Goal: Find specific fact: Find specific page/section

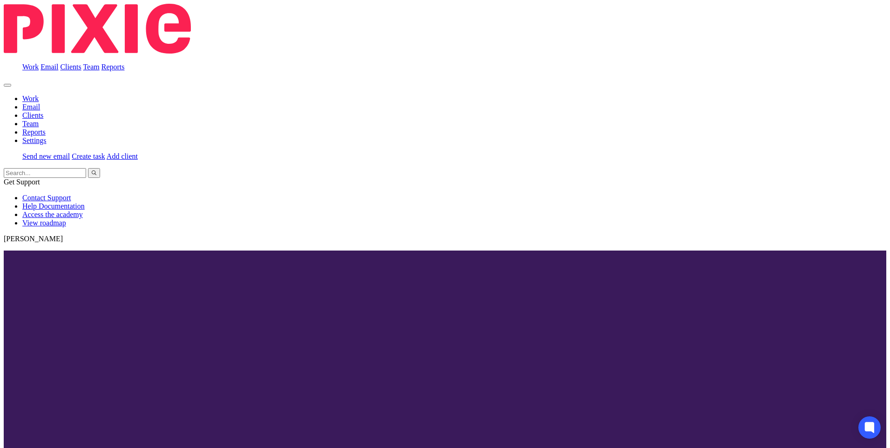
scroll to position [47, 0]
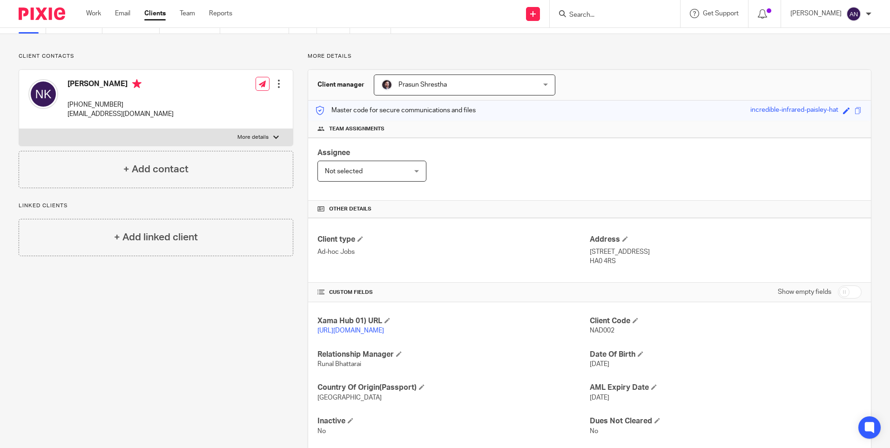
click at [605, 53] on p "More details" at bounding box center [589, 56] width 563 height 7
click at [594, 50] on div "Client contacts [PERSON_NAME] [PHONE_NUMBER] [EMAIL_ADDRESS][DOMAIN_NAME] Edit …" at bounding box center [445, 251] width 890 height 435
click at [583, 13] on input "Search" at bounding box center [610, 15] width 84 height 8
click at [590, 55] on p "More details" at bounding box center [589, 56] width 563 height 7
click at [557, 65] on div "More details Client manager [PERSON_NAME] [PERSON_NAME] [PERSON_NAME] [PERSON_N…" at bounding box center [582, 251] width 578 height 397
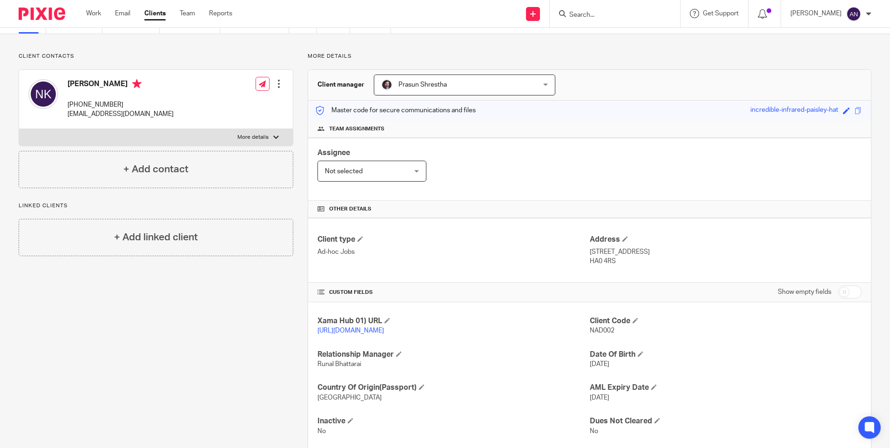
scroll to position [0, 0]
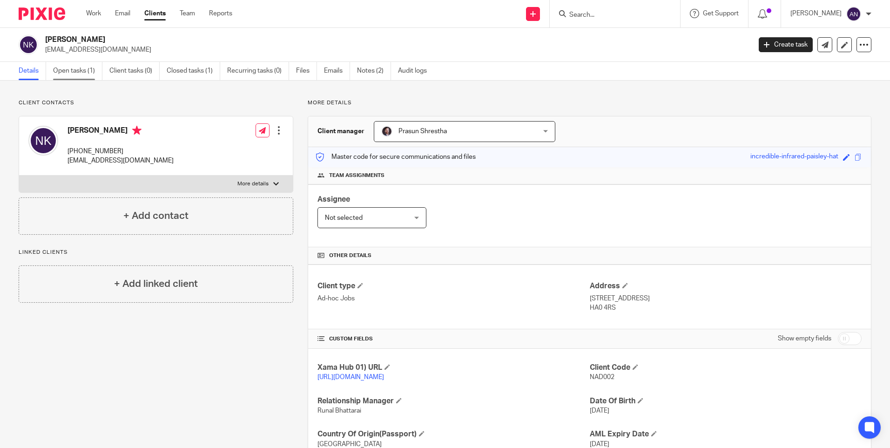
click at [67, 69] on link "Open tasks (1)" at bounding box center [77, 71] width 49 height 18
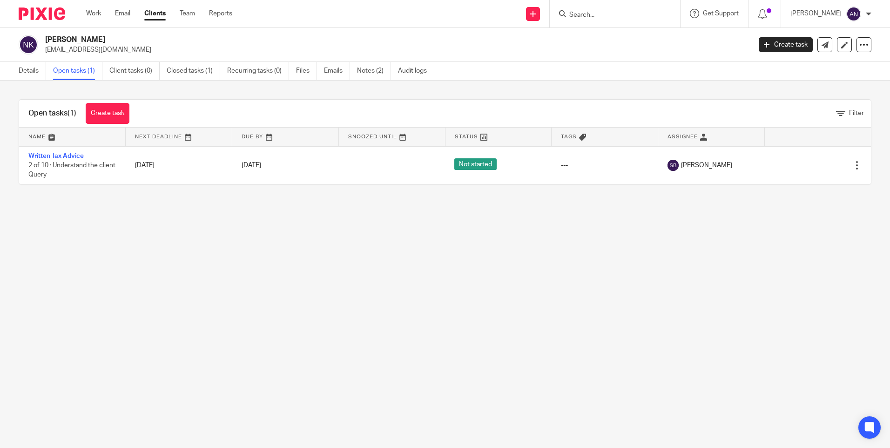
click at [588, 14] on input "Search" at bounding box center [610, 15] width 84 height 8
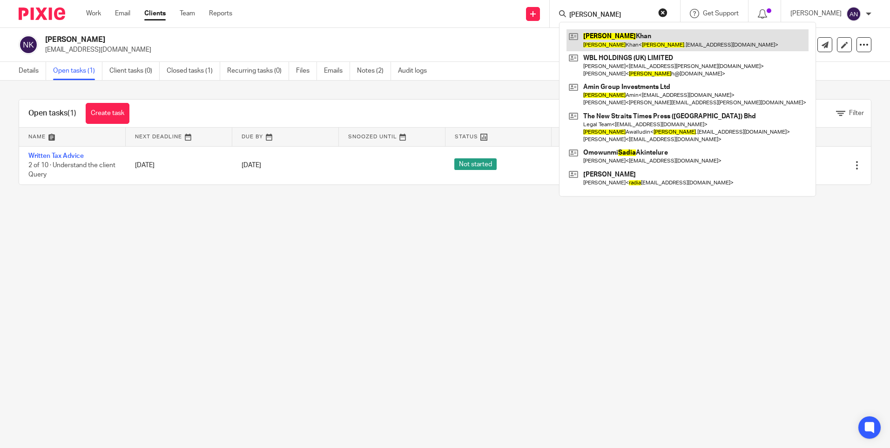
type input "nadia"
click at [629, 42] on link at bounding box center [687, 39] width 242 height 21
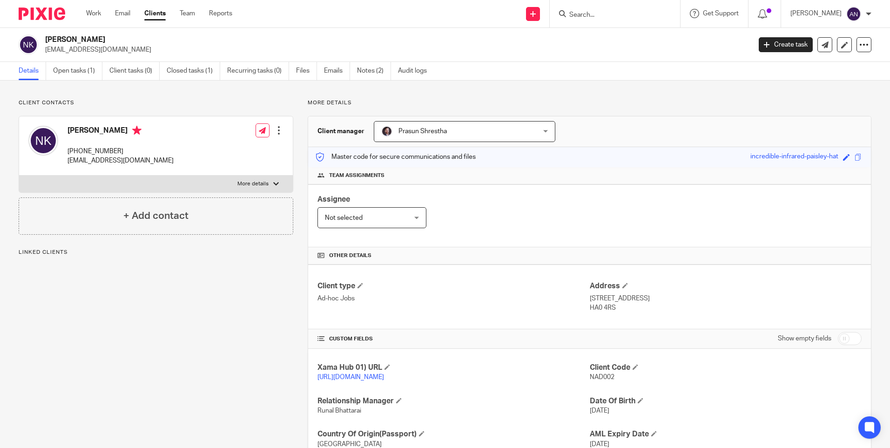
click at [638, 90] on div "Client contacts [PERSON_NAME] [PHONE_NUMBER] [EMAIL_ADDRESS][DOMAIN_NAME] Edit …" at bounding box center [445, 297] width 890 height 435
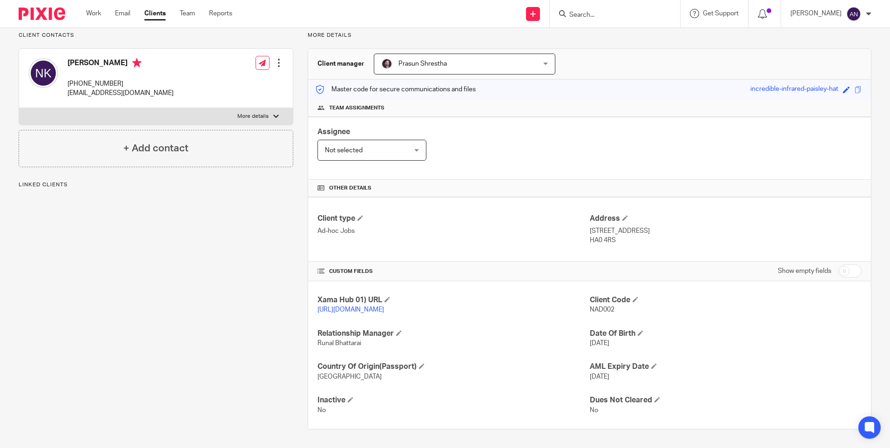
drag, startPoint x: 585, startPoint y: 221, endPoint x: 618, endPoint y: 231, distance: 34.3
click at [618, 231] on div "Address [STREET_ADDRESS] HA0 4RS" at bounding box center [726, 229] width 272 height 31
copy div "[STREET_ADDRESS]"
click at [763, 226] on p "[STREET_ADDRESS]" at bounding box center [726, 230] width 272 height 9
click at [607, 235] on p "HA0 4RS" at bounding box center [726, 239] width 272 height 9
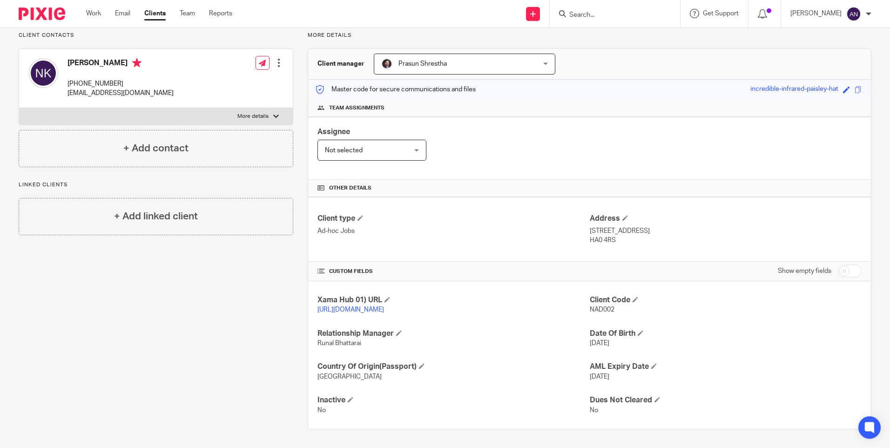
drag, startPoint x: 607, startPoint y: 231, endPoint x: 612, endPoint y: 230, distance: 5.6
click at [612, 235] on p "HA0 4RS" at bounding box center [726, 239] width 272 height 9
drag, startPoint x: 612, startPoint y: 230, endPoint x: 585, endPoint y: 221, distance: 28.4
click at [590, 221] on div "Address [STREET_ADDRESS] HA0 4RS" at bounding box center [726, 229] width 272 height 31
click at [782, 197] on div "Client type Ad-hoc Jobs Address [STREET_ADDRESS] HA0 4RS" at bounding box center [589, 229] width 563 height 65
